Goal: Task Accomplishment & Management: Manage account settings

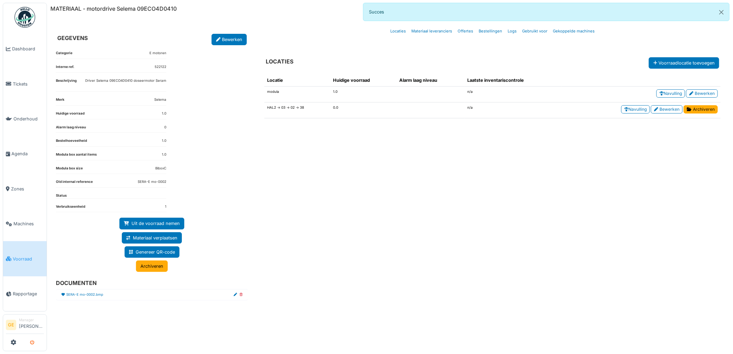
click at [32, 344] on icon "submit" at bounding box center [32, 343] width 4 height 4
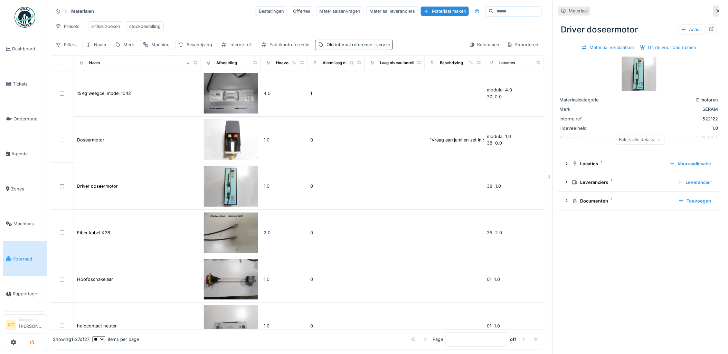
click at [33, 342] on icon "submit" at bounding box center [32, 343] width 4 height 4
